Goal: Task Accomplishment & Management: Complete application form

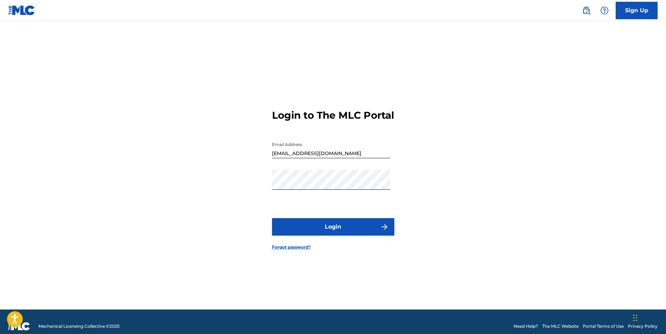
click at [326, 229] on button "Login" at bounding box center [333, 226] width 122 height 17
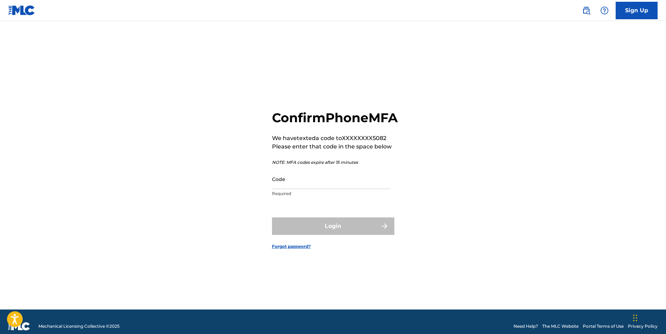
click at [338, 187] on input "Code" at bounding box center [331, 179] width 118 height 20
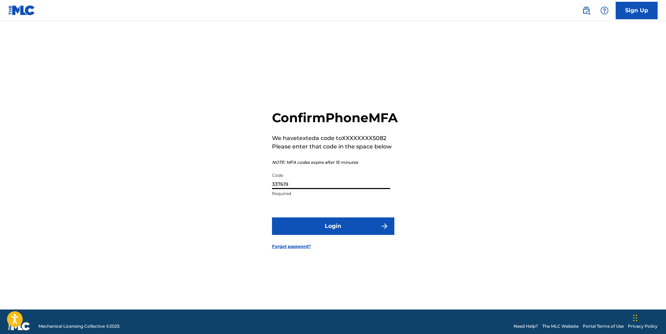
type input "337619"
click at [361, 235] on button "Login" at bounding box center [333, 225] width 122 height 17
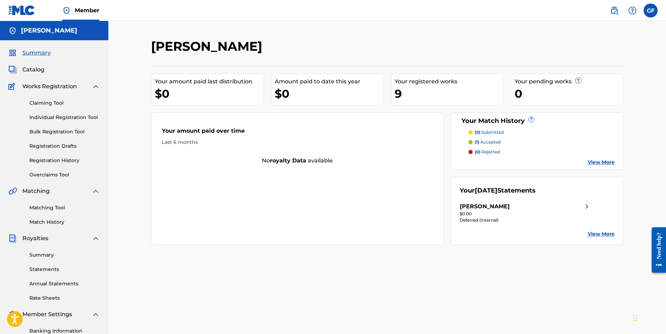
click at [13, 88] on img at bounding box center [12, 86] width 9 height 8
click at [11, 86] on img at bounding box center [12, 86] width 9 height 8
click at [55, 117] on link "Individual Registration Tool" at bounding box center [64, 117] width 71 height 7
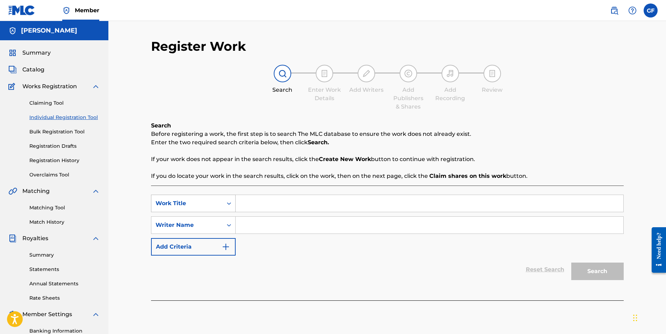
click at [231, 206] on icon "Search Form" at bounding box center [229, 203] width 7 height 7
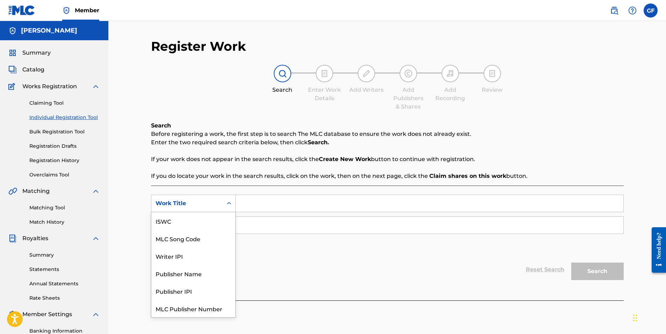
scroll to position [17, 0]
click at [288, 174] on p "If you do locate your work in the search results, click on the work, then on th…" at bounding box center [387, 176] width 473 height 8
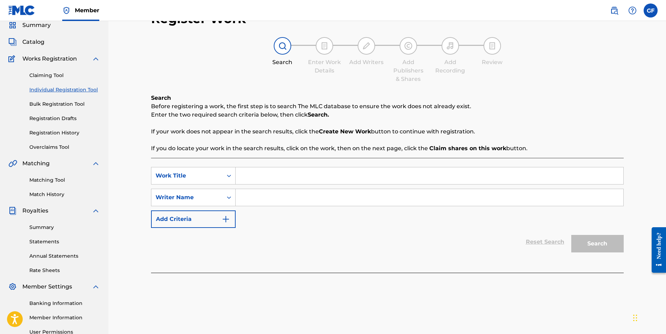
scroll to position [0, 0]
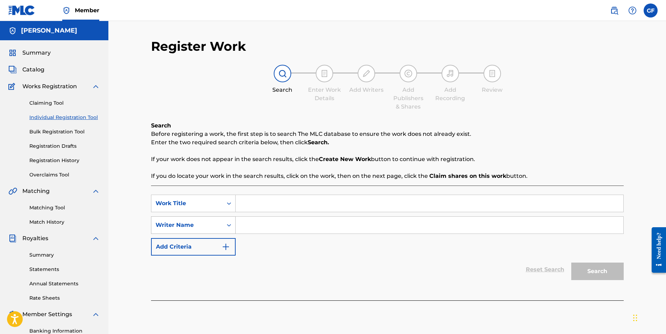
click at [230, 226] on icon "Search Form" at bounding box center [229, 224] width 7 height 7
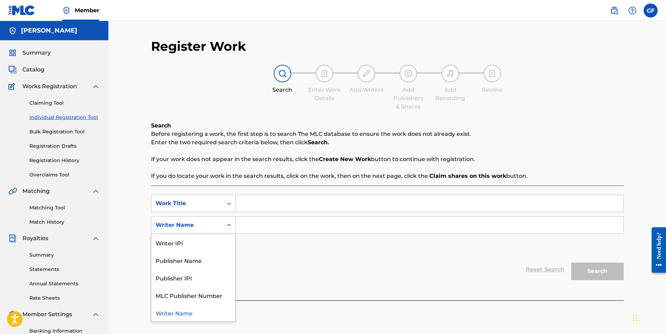
click at [230, 226] on icon "Search Form" at bounding box center [229, 224] width 7 height 7
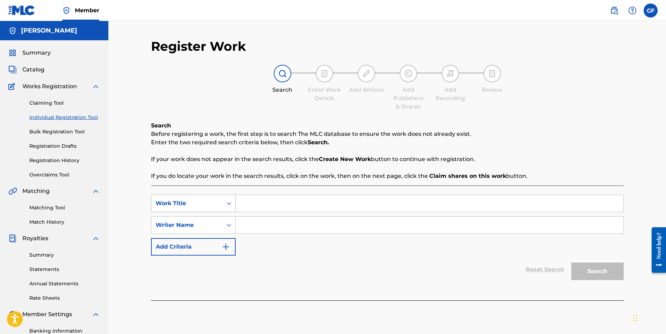
click at [230, 201] on icon "Search Form" at bounding box center [229, 203] width 7 height 7
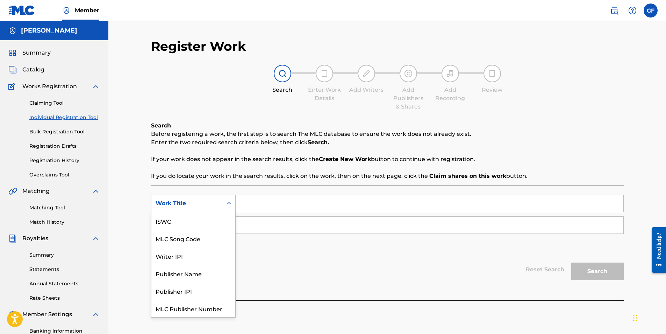
scroll to position [17, 0]
click at [228, 197] on div "Search Form" at bounding box center [229, 203] width 13 height 13
click at [226, 201] on icon "Search Form" at bounding box center [229, 203] width 7 height 7
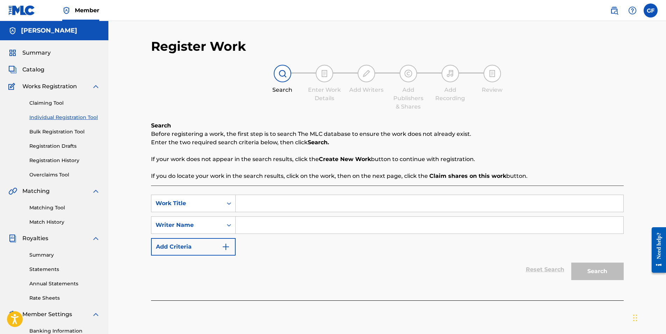
click at [262, 203] on input "Search Form" at bounding box center [430, 203] width 388 height 17
type input "Down N Out"
click at [271, 221] on input "Search Form" at bounding box center [430, 225] width 388 height 17
type input "[PERSON_NAME]"
click at [597, 272] on button "Search" at bounding box center [598, 270] width 52 height 17
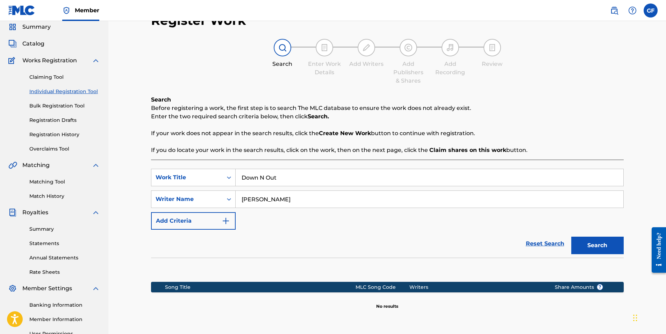
scroll to position [70, 0]
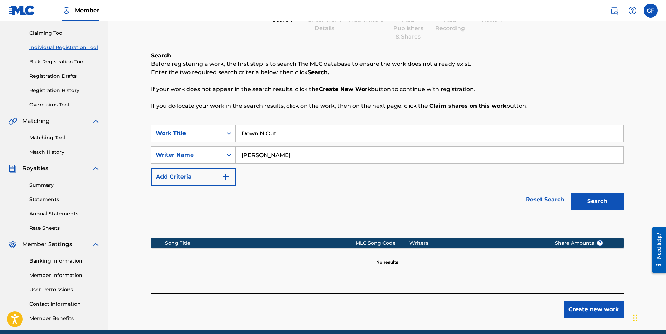
click at [583, 308] on button "Create new work" at bounding box center [594, 308] width 60 height 17
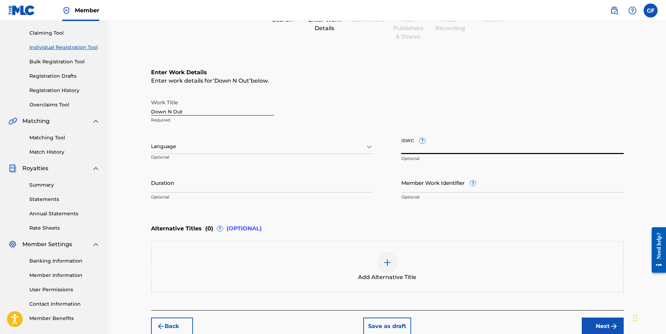
click at [440, 150] on input "ISWC ?" at bounding box center [513, 144] width 222 height 20
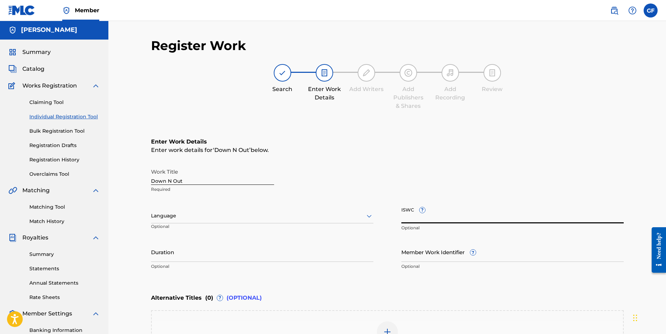
scroll to position [0, 0]
click at [650, 7] on label at bounding box center [651, 10] width 14 height 14
click at [651, 10] on input "GF [PERSON_NAME] [EMAIL_ADDRESS][DOMAIN_NAME] Notification Preferences Profile …" at bounding box center [651, 10] width 0 height 0
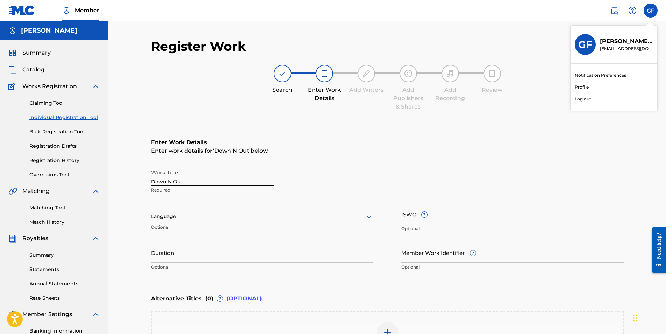
click at [588, 100] on p "Log out" at bounding box center [583, 99] width 16 height 6
click at [651, 10] on input "GF [PERSON_NAME] [EMAIL_ADDRESS][DOMAIN_NAME] Notification Preferences Profile …" at bounding box center [651, 10] width 0 height 0
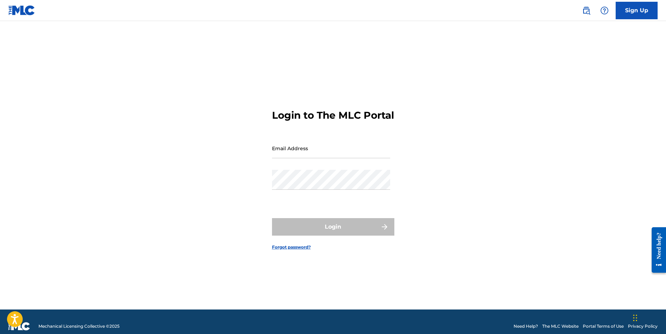
type input "[EMAIL_ADDRESS][DOMAIN_NAME]"
